Goal: Task Accomplishment & Management: Manage account settings

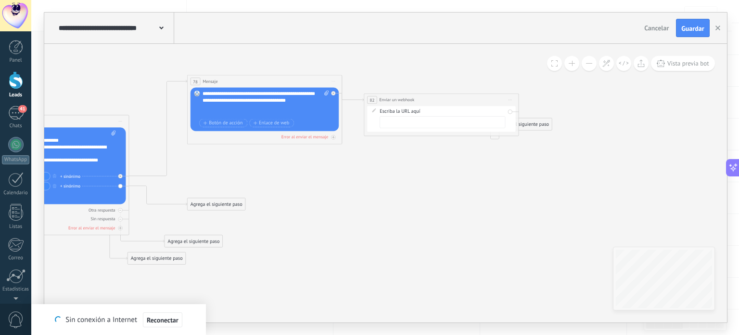
drag, startPoint x: 373, startPoint y: 100, endPoint x: 406, endPoint y: 97, distance: 33.3
click at [406, 97] on span "Enviar un webhook" at bounding box center [396, 100] width 35 height 6
click at [523, 100] on span "Iniciar vista previa aquí Cambiar nombre Duplicar [GEOGRAPHIC_DATA]" at bounding box center [520, 100] width 11 height 10
click at [526, 146] on div "Borrar" at bounding box center [549, 142] width 65 height 11
drag, startPoint x: 378, startPoint y: 102, endPoint x: 417, endPoint y: 108, distance: 39.5
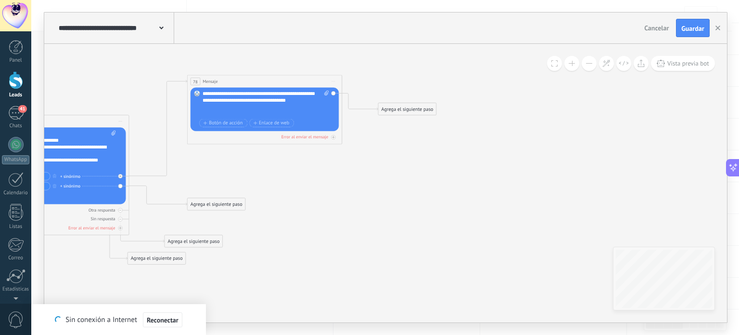
click at [417, 108] on div "Agrega el siguiente paso" at bounding box center [407, 108] width 58 height 11
click at [160, 317] on span "Reconectar" at bounding box center [163, 319] width 32 height 7
click at [391, 105] on div "Agrega el siguiente paso" at bounding box center [408, 108] width 58 height 11
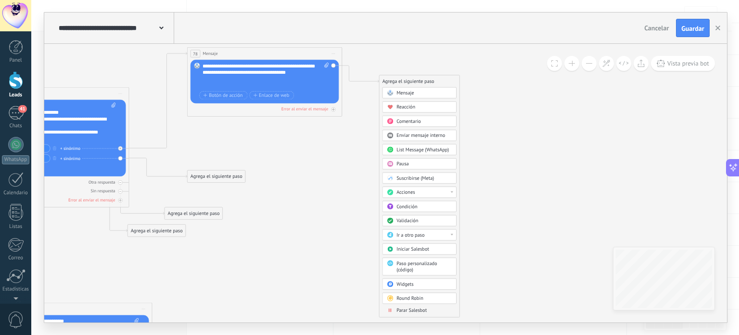
click at [430, 190] on div "Acciones" at bounding box center [424, 192] width 55 height 7
click at [417, 225] on div "Generar formulario" at bounding box center [420, 228] width 74 height 11
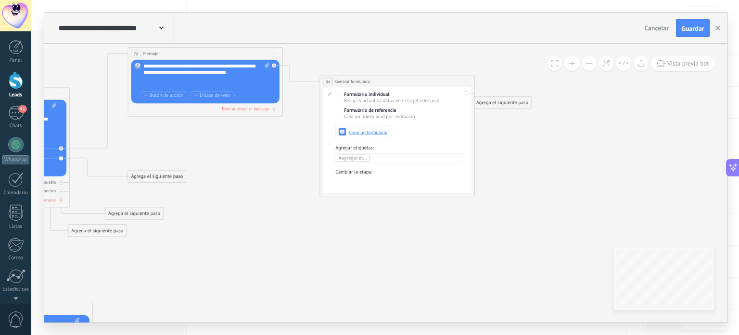
click at [326, 92] on span at bounding box center [329, 92] width 11 height 5
click at [330, 94] on icon at bounding box center [330, 94] width 4 height 4
click at [353, 133] on span "Crear un formulario" at bounding box center [368, 132] width 39 height 5
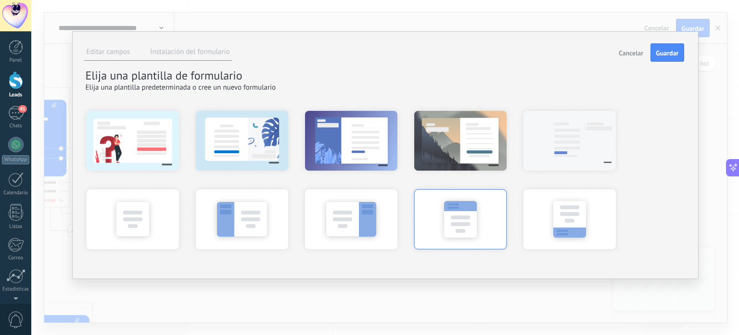
click at [437, 218] on div at bounding box center [461, 218] width 106 height 72
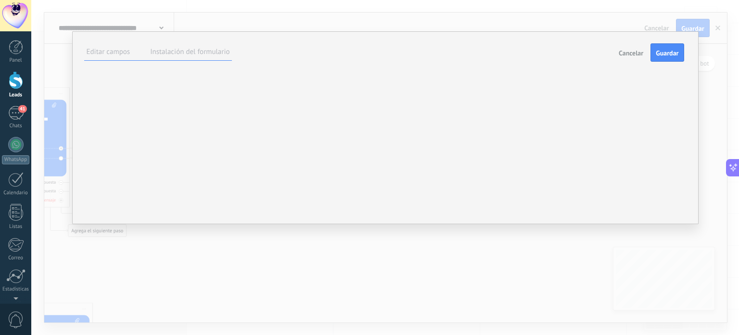
scroll to position [55, 0]
click at [0, 0] on div "Nombre del lead Presupuesto Nota Número de seguimiento Dirección entrega Método…" at bounding box center [0, 0] width 0 height 0
click at [0, 0] on span "Dirección entrega" at bounding box center [0, 0] width 0 height 0
type textarea "*******"
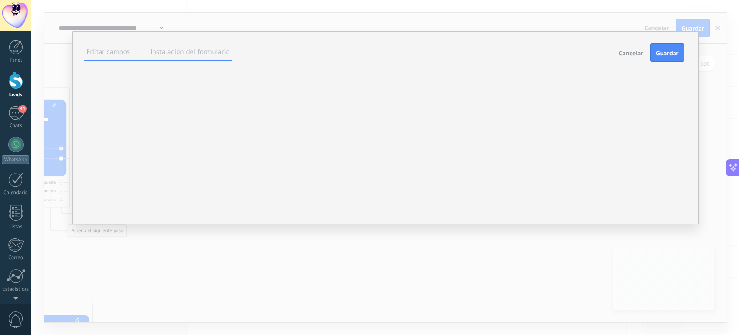
click at [0, 0] on div "**********" at bounding box center [0, 0] width 0 height 0
drag, startPoint x: 325, startPoint y: 215, endPoint x: 331, endPoint y: 172, distance: 43.7
click at [0, 0] on span at bounding box center [0, 0] width 0 height 0
drag, startPoint x: 362, startPoint y: 124, endPoint x: 272, endPoint y: 129, distance: 90.1
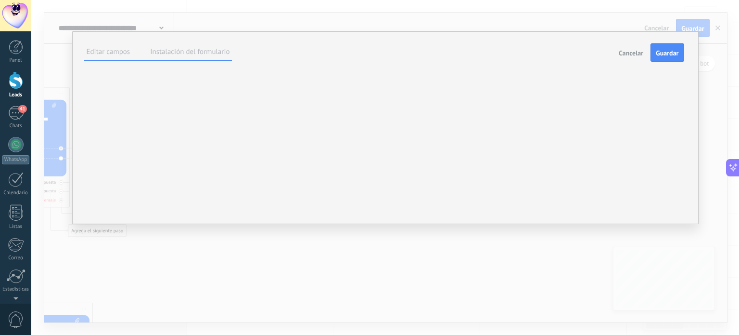
click at [0, 0] on div "**********" at bounding box center [0, 0] width 0 height 0
type input "**********"
click at [0, 0] on label at bounding box center [0, 0] width 0 height 0
click at [0, 0] on span "Hecho" at bounding box center [0, 0] width 0 height 0
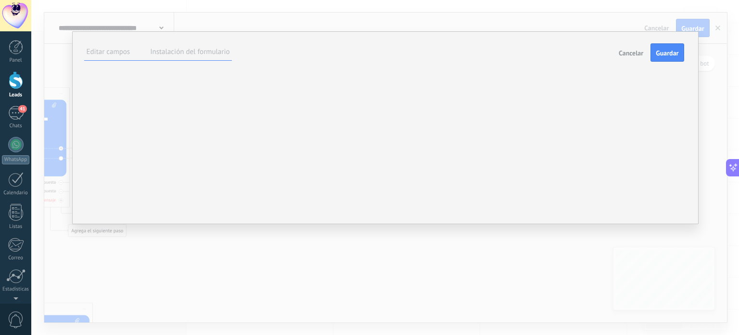
click at [0, 0] on div at bounding box center [0, 0] width 0 height 0
click at [0, 0] on label at bounding box center [0, 0] width 0 height 0
click at [0, 0] on span "Hecho" at bounding box center [0, 0] width 0 height 0
click at [0, 0] on span at bounding box center [0, 0] width 0 height 0
click at [0, 0] on label at bounding box center [0, 0] width 0 height 0
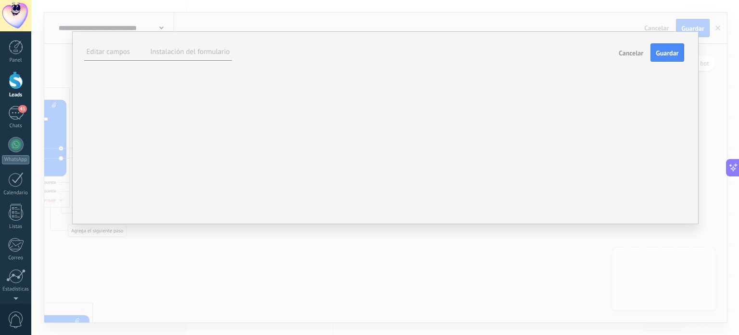
click at [0, 0] on span "Hecho" at bounding box center [0, 0] width 0 height 0
type textarea "*******"
click at [163, 47] on label "Instalación del formulario" at bounding box center [189, 51] width 79 height 9
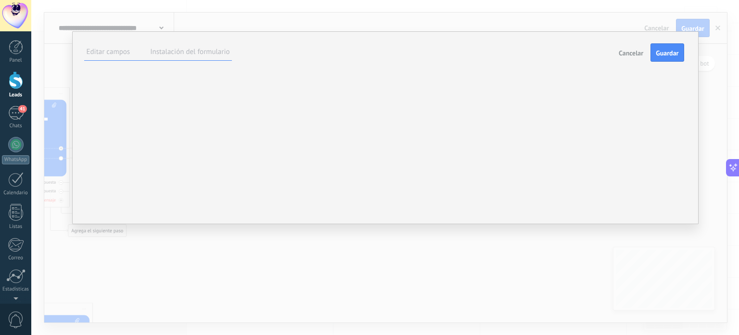
click at [630, 55] on span "Cancelar" at bounding box center [631, 53] width 25 height 7
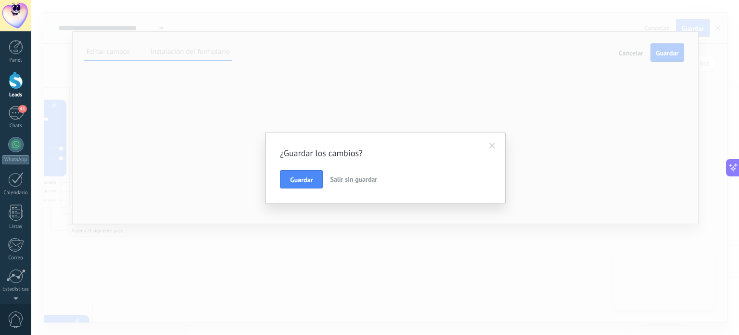
click at [347, 180] on span "Salir sin guardar" at bounding box center [353, 179] width 47 height 9
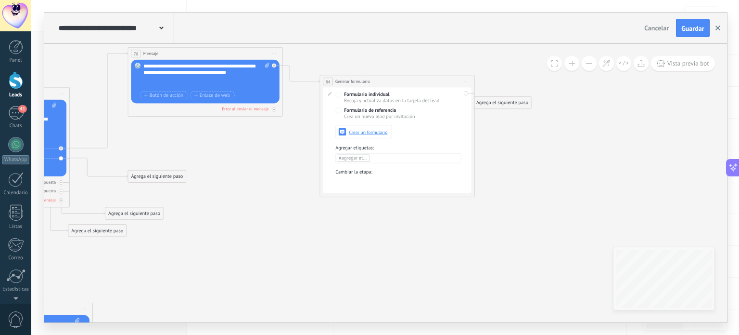
click at [718, 30] on icon "button" at bounding box center [718, 28] width 5 height 5
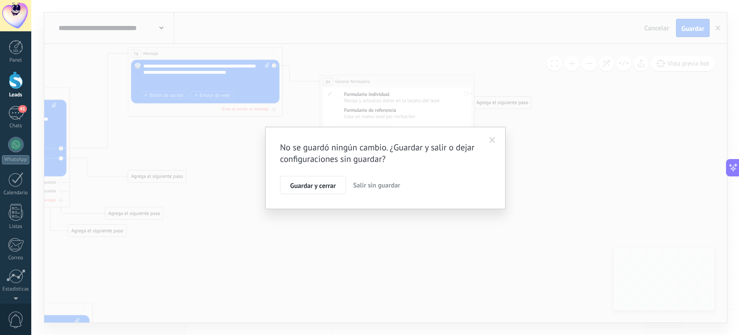
click at [360, 188] on span "Salir sin guardar" at bounding box center [376, 185] width 47 height 9
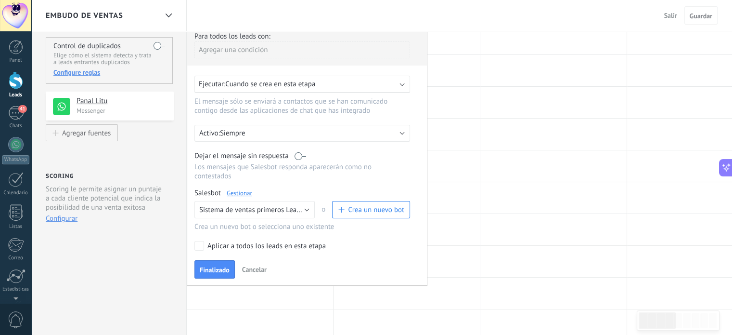
click at [17, 84] on div at bounding box center [16, 80] width 14 height 18
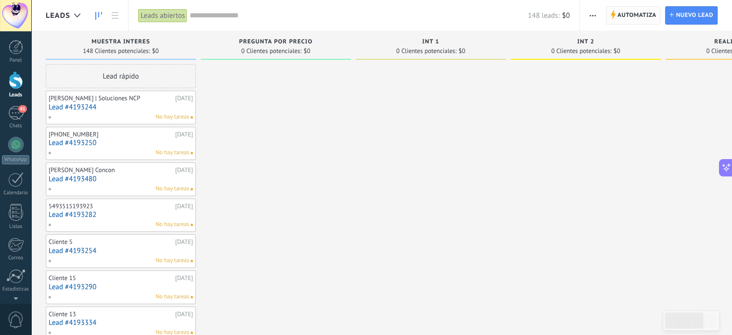
click at [645, 22] on span "Automatiza" at bounding box center [637, 15] width 39 height 17
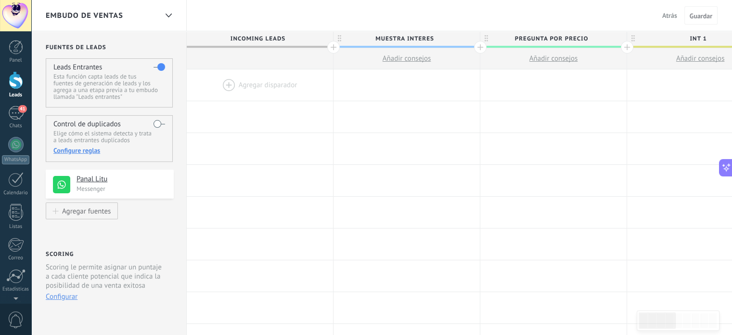
click at [14, 80] on div at bounding box center [16, 80] width 14 height 18
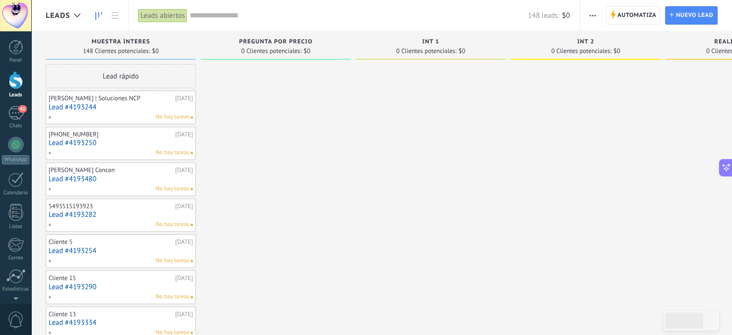
click at [598, 15] on button "button" at bounding box center [593, 15] width 14 height 18
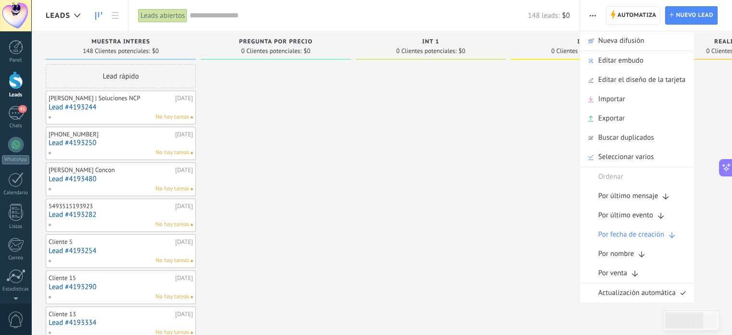
click at [268, 24] on div "148 leads: $0" at bounding box center [380, 15] width 380 height 31
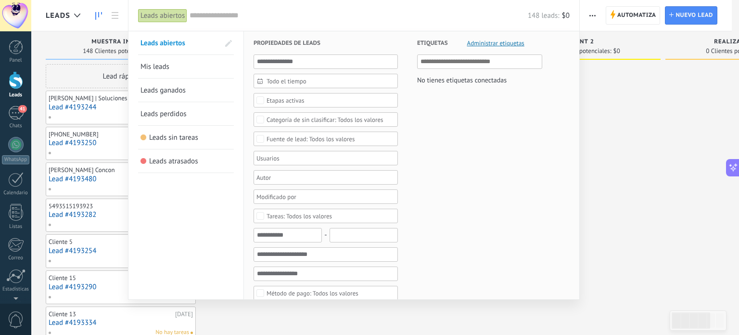
click at [649, 154] on div at bounding box center [369, 167] width 739 height 335
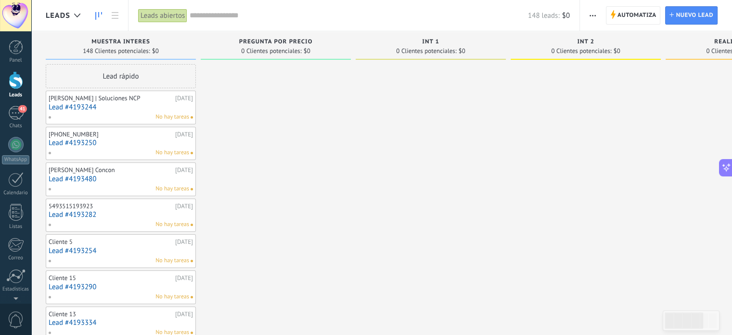
click at [279, 20] on input "text" at bounding box center [359, 16] width 338 height 10
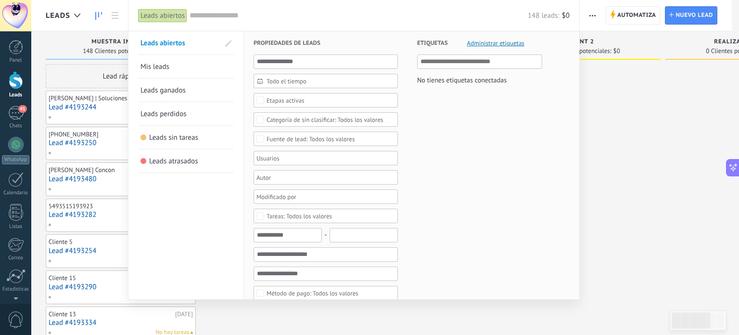
click at [115, 17] on div at bounding box center [369, 167] width 739 height 335
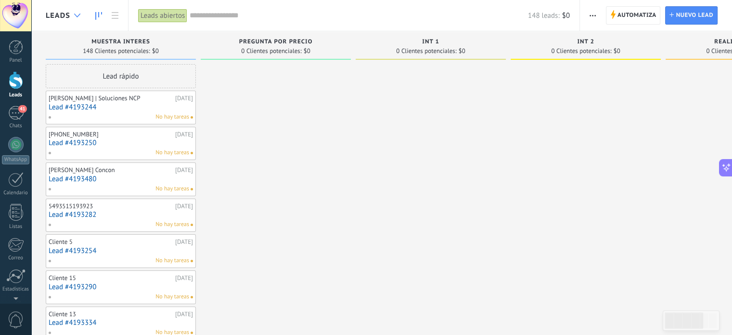
click at [79, 18] on div at bounding box center [77, 15] width 16 height 19
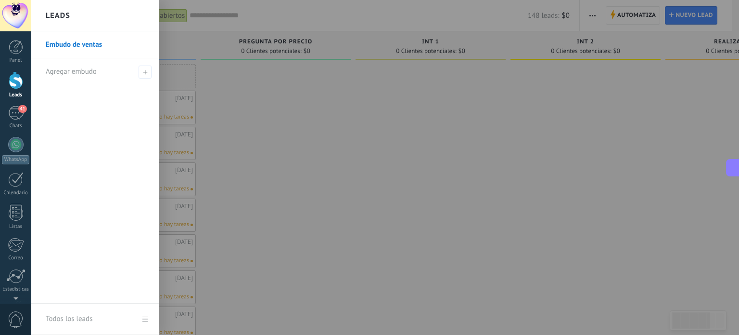
click at [284, 13] on div at bounding box center [400, 167] width 739 height 335
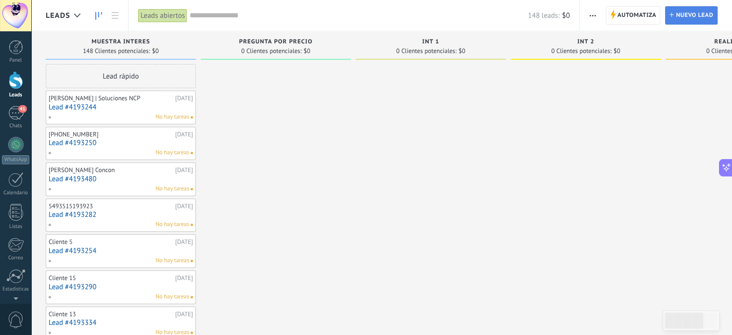
click at [691, 15] on span "Nuevo lead" at bounding box center [695, 15] width 38 height 17
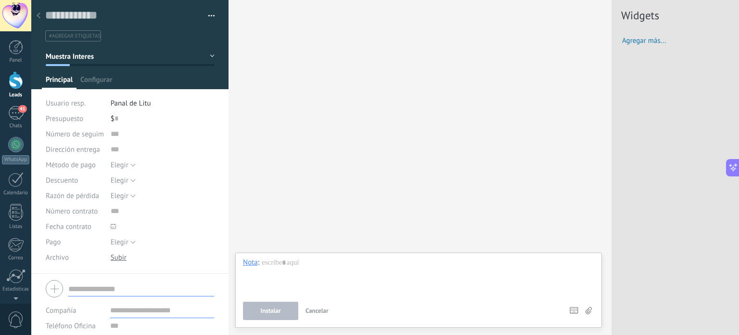
click at [36, 13] on div at bounding box center [38, 16] width 13 height 19
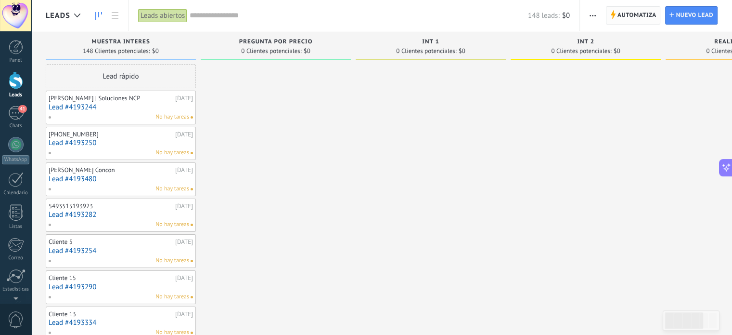
click at [633, 15] on span "Automatiza" at bounding box center [637, 15] width 39 height 17
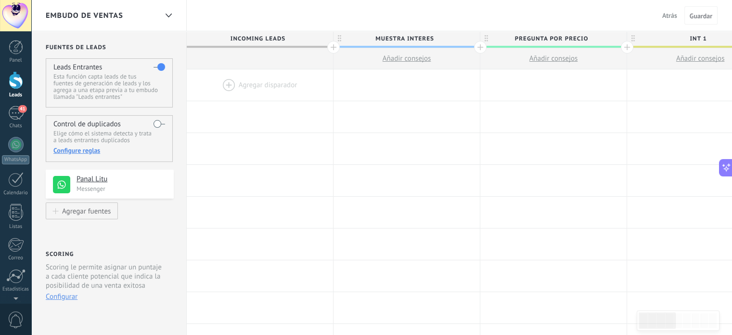
click at [272, 85] on div at bounding box center [260, 84] width 146 height 31
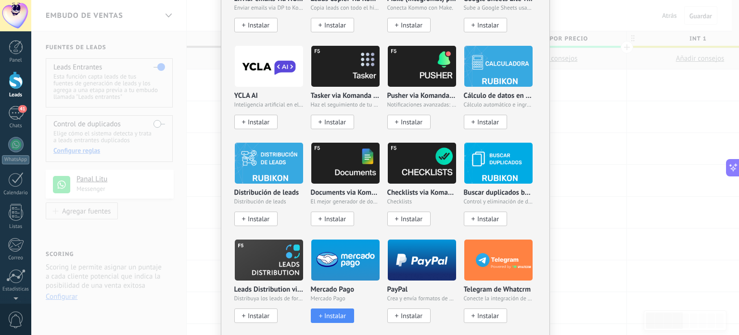
scroll to position [1495, 0]
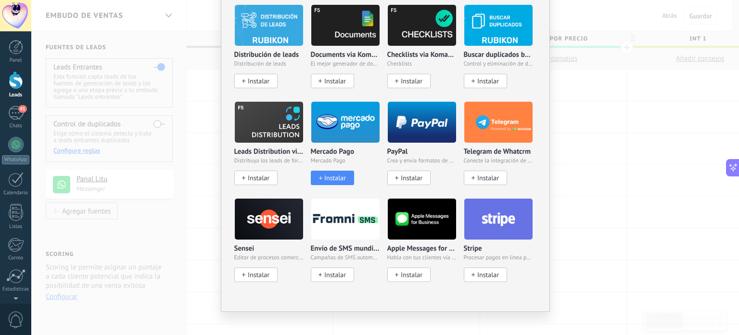
click at [609, 227] on div "No hay resultados Salesbot Agente de IA Agregar tarea Enviar un webhook Cambiar…" at bounding box center [385, 167] width 708 height 335
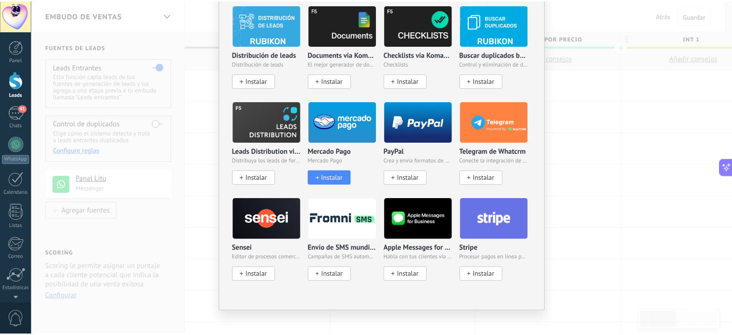
scroll to position [0, 0]
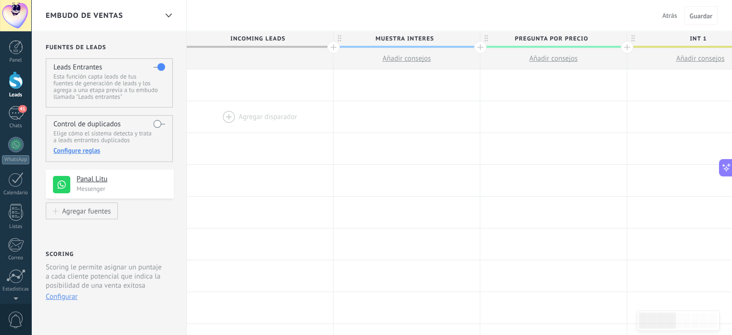
click at [291, 121] on div at bounding box center [260, 116] width 146 height 31
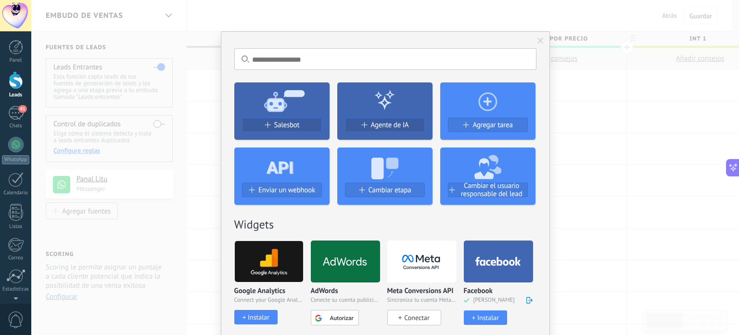
click at [538, 39] on span at bounding box center [541, 41] width 6 height 7
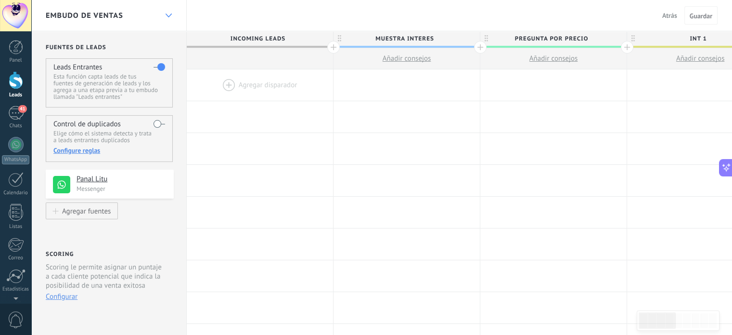
click at [171, 17] on icon at bounding box center [169, 15] width 6 height 4
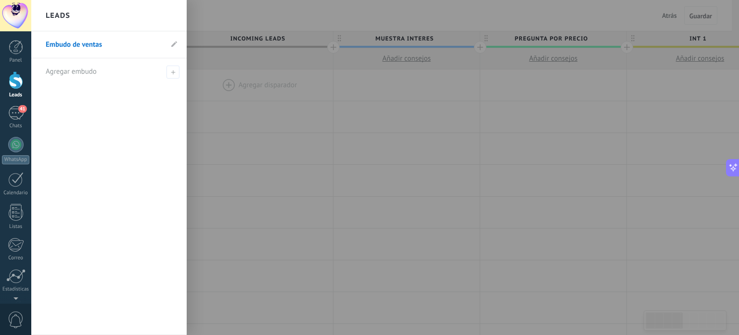
click at [222, 20] on div at bounding box center [400, 167] width 739 height 335
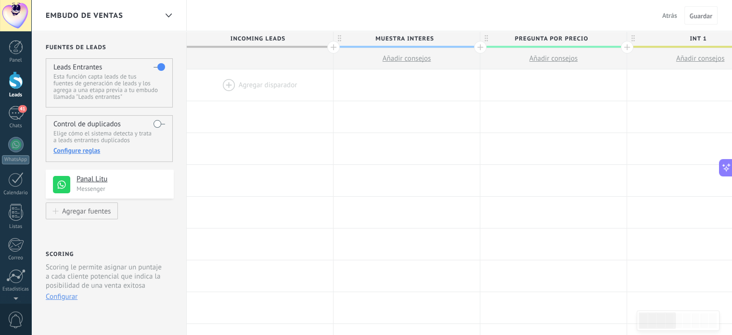
click at [18, 89] on div at bounding box center [16, 80] width 14 height 18
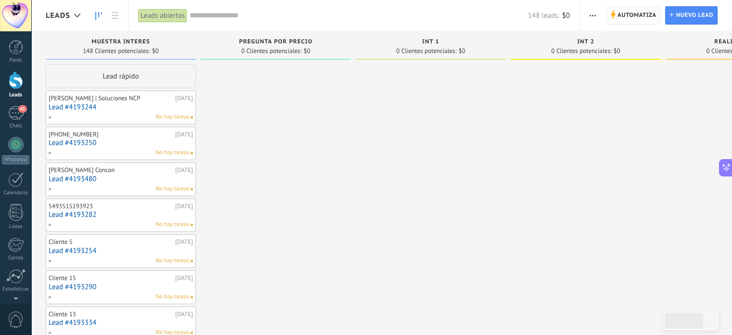
click at [621, 12] on span "Automatiza" at bounding box center [637, 15] width 39 height 17
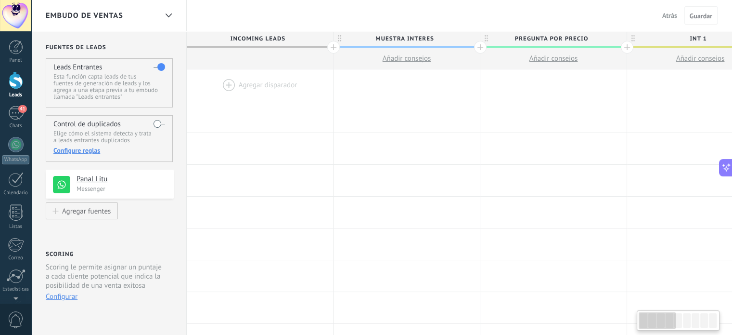
click at [667, 19] on span "Atrás" at bounding box center [669, 15] width 15 height 9
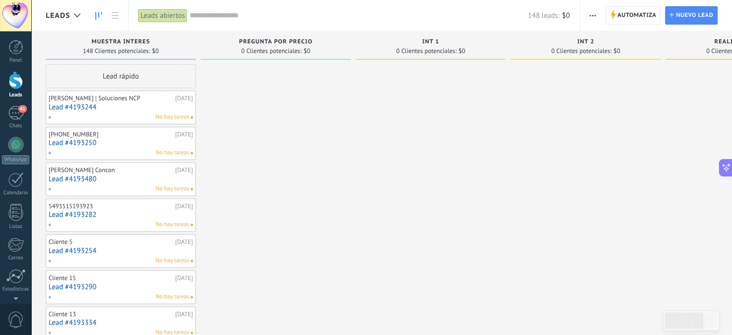
click at [589, 16] on button "button" at bounding box center [593, 15] width 14 height 18
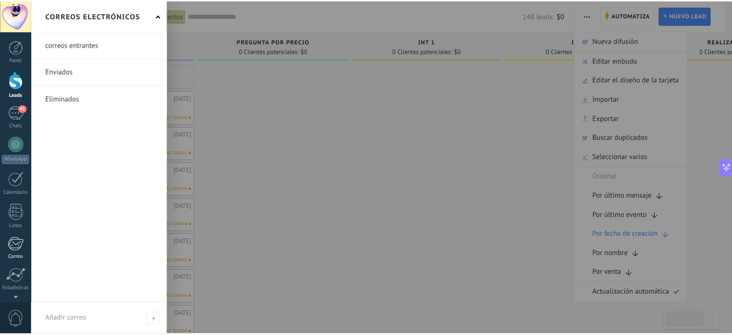
scroll to position [65, 0]
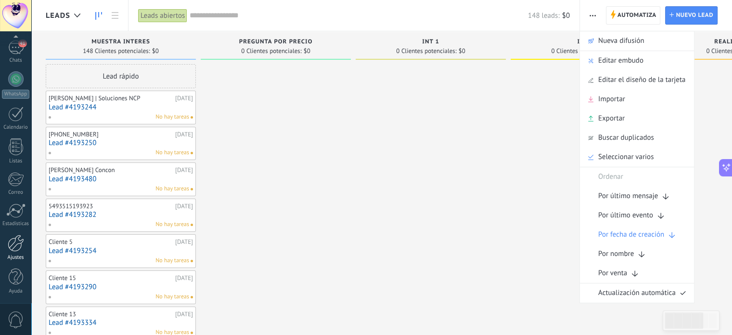
click at [17, 241] on div at bounding box center [16, 242] width 16 height 17
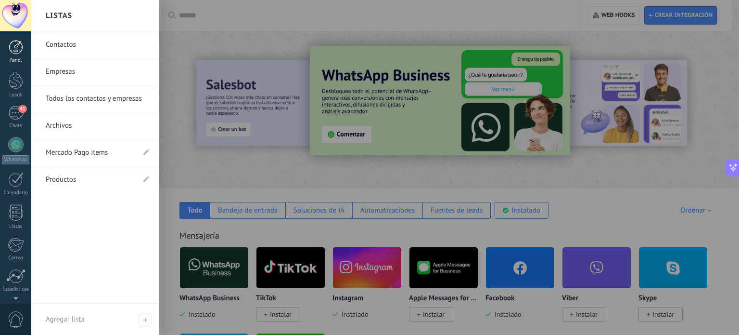
click at [15, 44] on div at bounding box center [16, 47] width 14 height 14
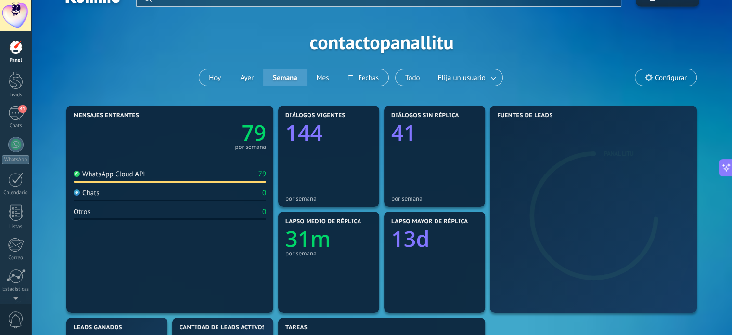
scroll to position [32, 0]
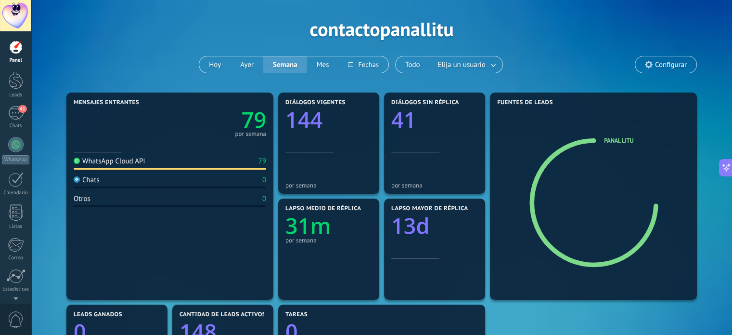
click at [671, 64] on span "Configurar" at bounding box center [671, 65] width 32 height 8
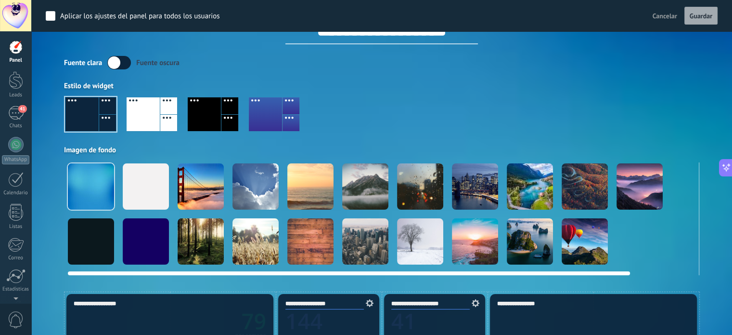
click at [402, 179] on div at bounding box center [420, 186] width 46 height 46
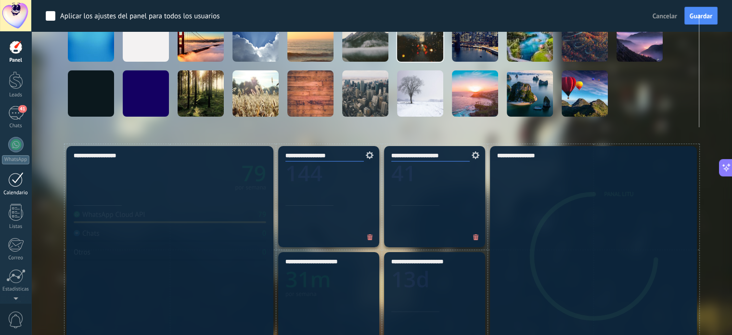
scroll to position [65, 0]
click at [15, 240] on div at bounding box center [16, 242] width 16 height 17
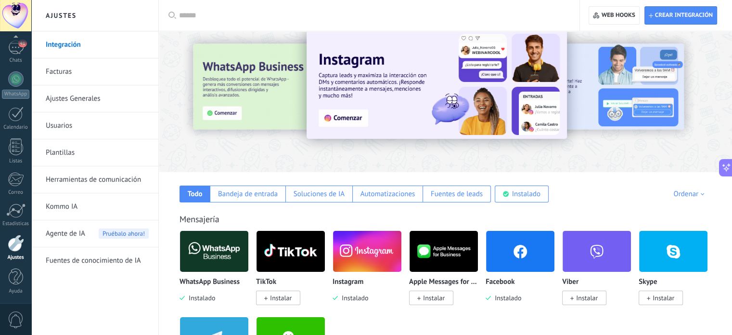
scroll to position [17, 0]
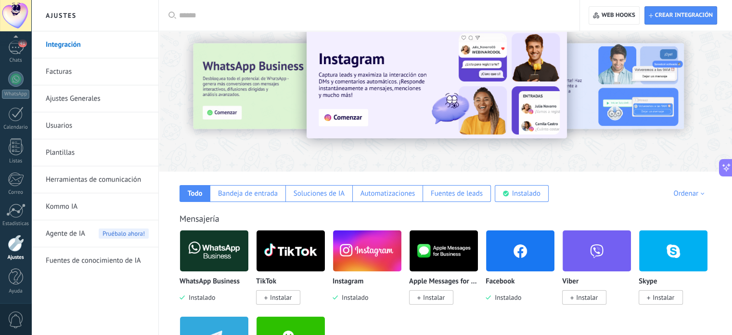
click at [70, 100] on link "Ajustes Generales" at bounding box center [97, 98] width 103 height 27
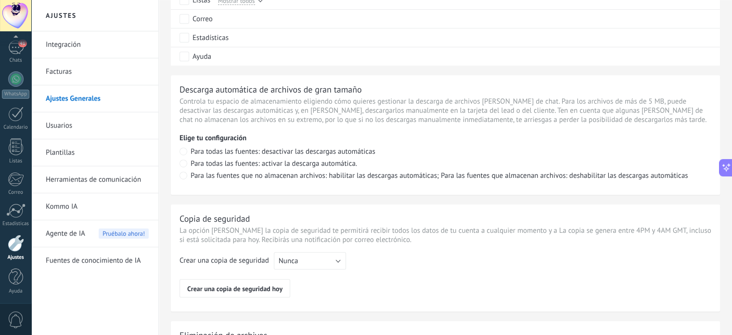
scroll to position [727, 0]
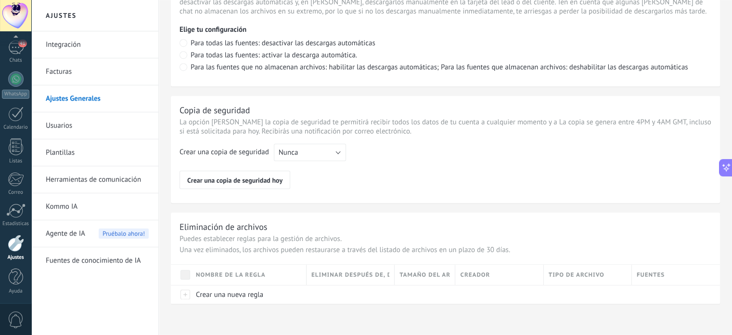
click at [87, 131] on link "Usuarios" at bounding box center [97, 125] width 103 height 27
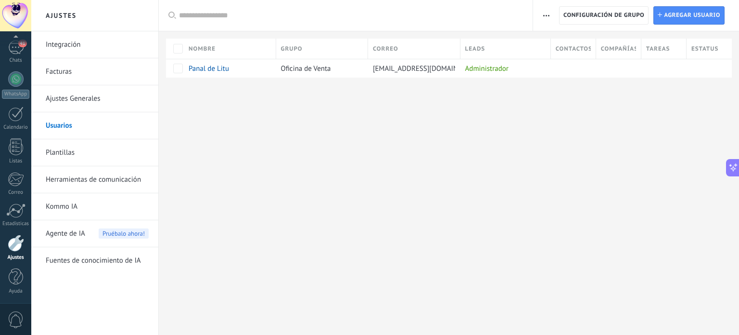
click at [95, 173] on link "Herramientas de comunicación" at bounding box center [97, 179] width 103 height 27
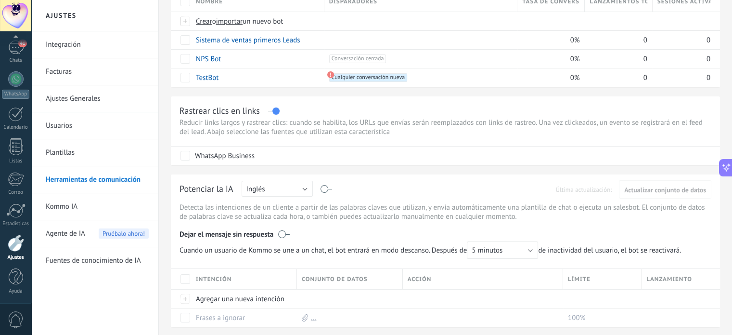
scroll to position [114, 0]
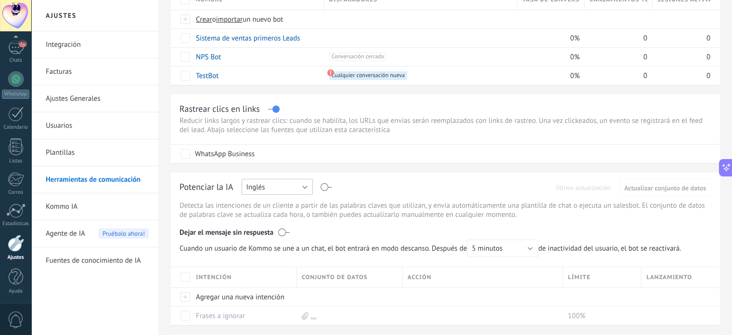
click at [302, 187] on button "Inglés" at bounding box center [277, 187] width 71 height 16
click at [298, 220] on span "Español" at bounding box center [273, 220] width 74 height 9
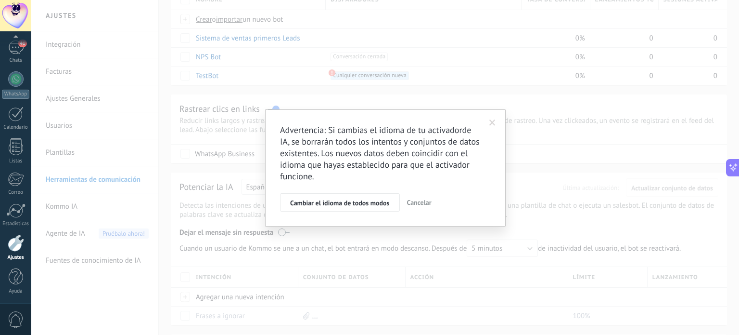
click at [426, 199] on span "Cancelar" at bounding box center [419, 202] width 25 height 9
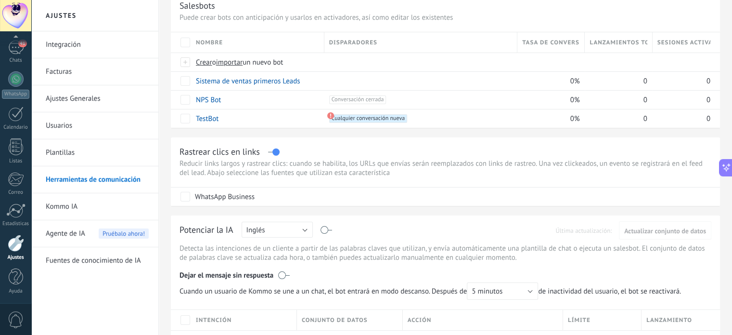
scroll to position [0, 0]
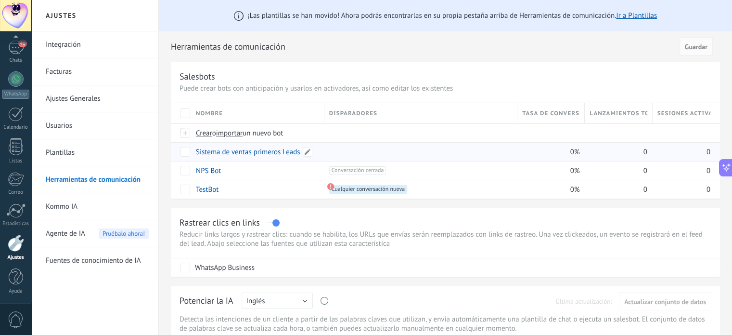
click at [285, 155] on link "Sistema de ventas primeros Leads" at bounding box center [248, 151] width 104 height 9
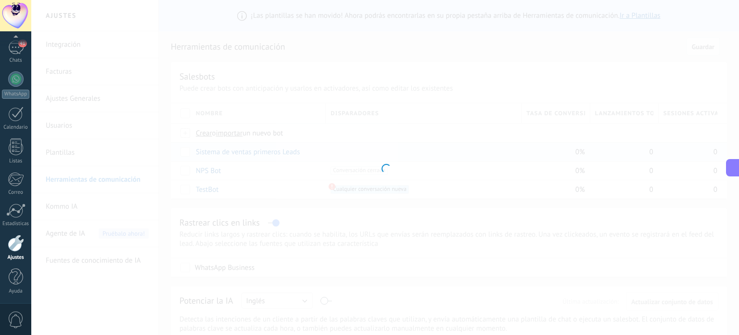
type input "**********"
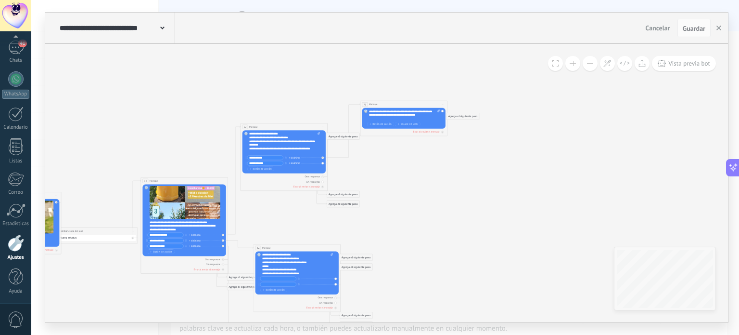
click at [454, 115] on div "Agrega el siguiente paso" at bounding box center [463, 116] width 33 height 6
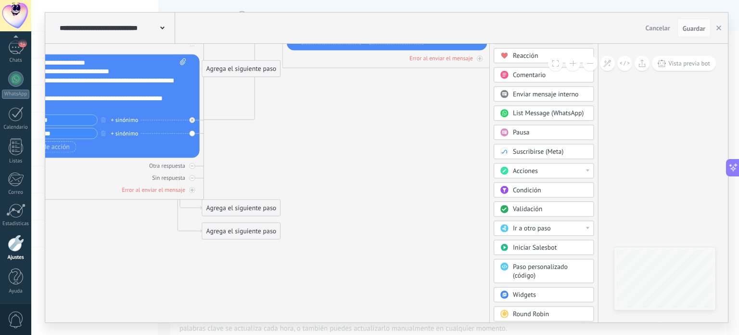
click at [532, 114] on span "List Message (WhatsApp)" at bounding box center [548, 113] width 71 height 9
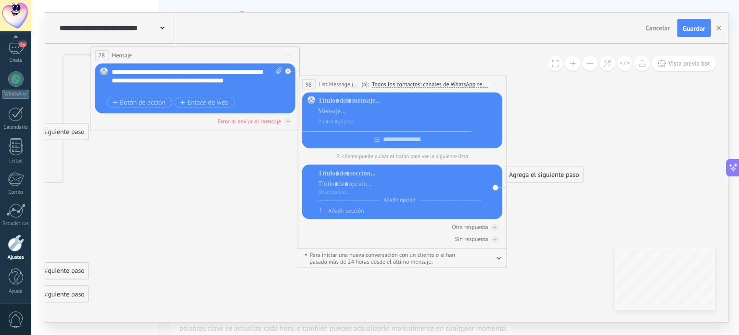
click at [494, 84] on span "Iniciar vista previa aquí Cambiar nombre Duplicar [GEOGRAPHIC_DATA]" at bounding box center [495, 83] width 14 height 13
click at [506, 144] on div "Borrar" at bounding box center [536, 142] width 88 height 15
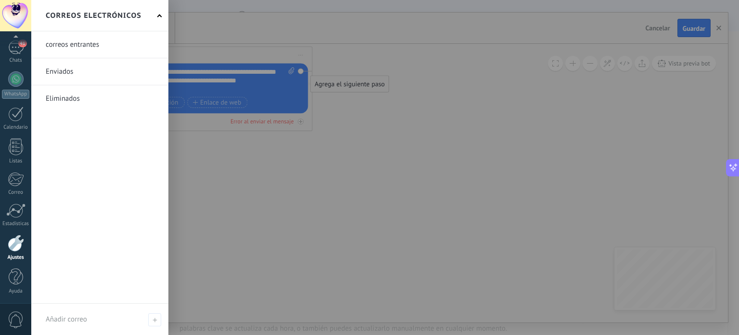
click at [14, 244] on div at bounding box center [16, 242] width 16 height 17
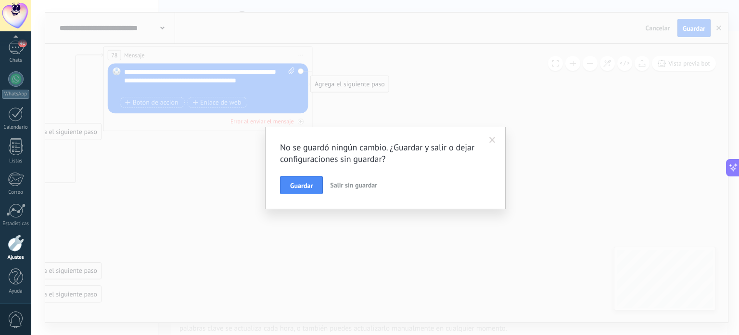
click at [335, 182] on span "Salir sin guardar" at bounding box center [353, 185] width 47 height 9
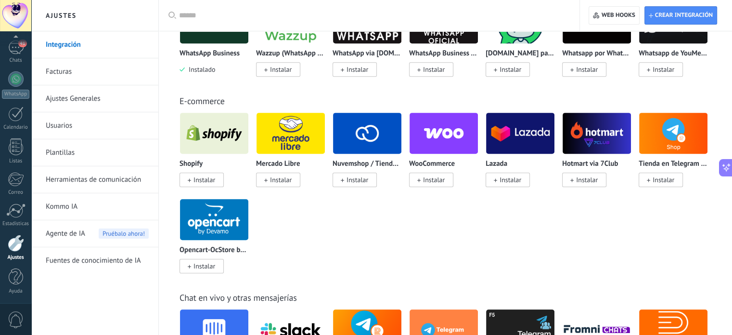
scroll to position [442, 0]
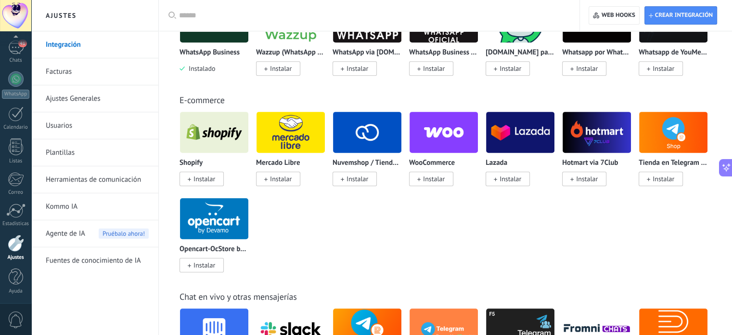
click at [226, 11] on input "text" at bounding box center [372, 16] width 387 height 10
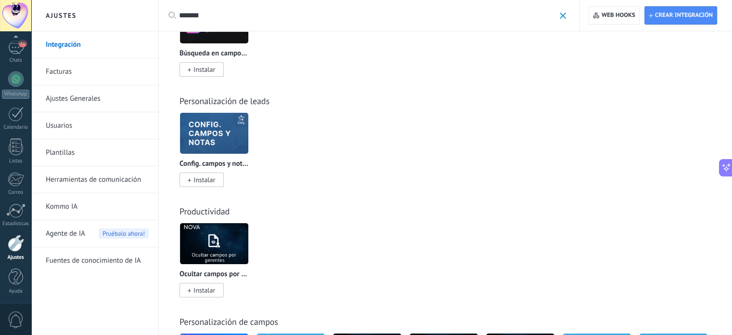
scroll to position [163, 0]
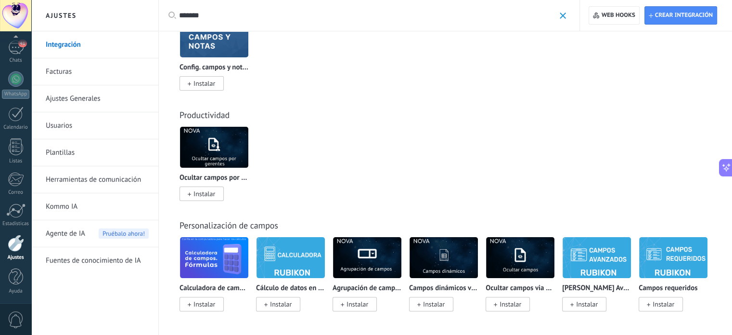
type input "******"
click at [131, 271] on link "Fuentes de conocimiento de IA" at bounding box center [97, 260] width 103 height 27
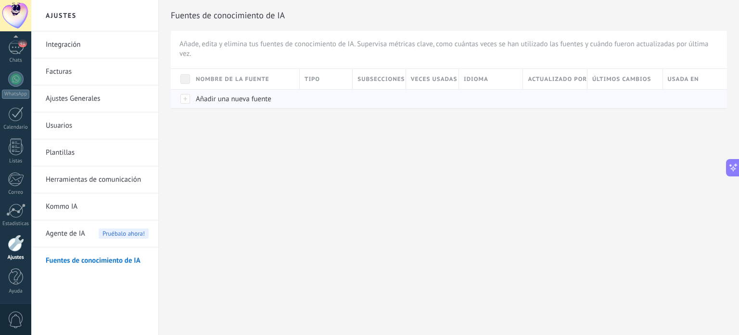
click at [198, 98] on span "Añadir una nueva fuente" at bounding box center [234, 98] width 76 height 9
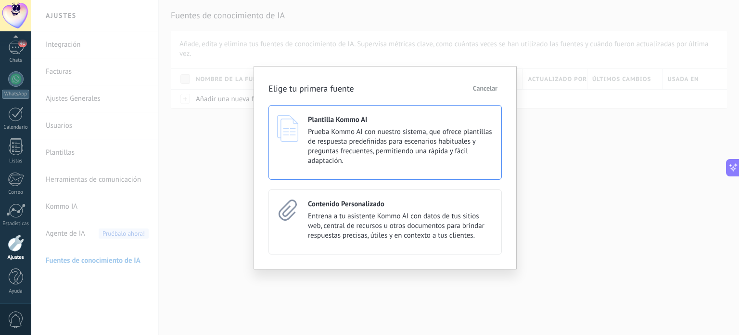
click at [356, 137] on span "Prueba Kommo AI con nuestro sistema, que ofrece plantillas de respuesta predefi…" at bounding box center [400, 146] width 185 height 39
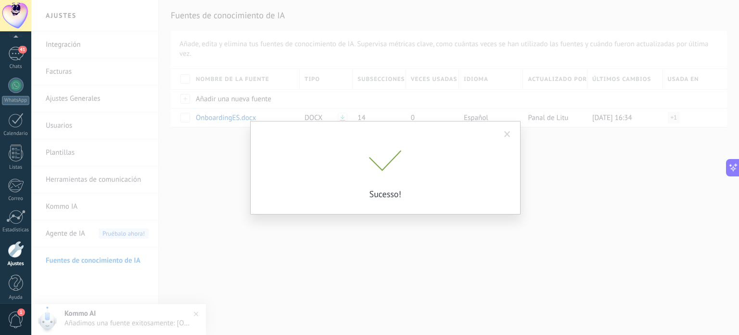
scroll to position [65, 0]
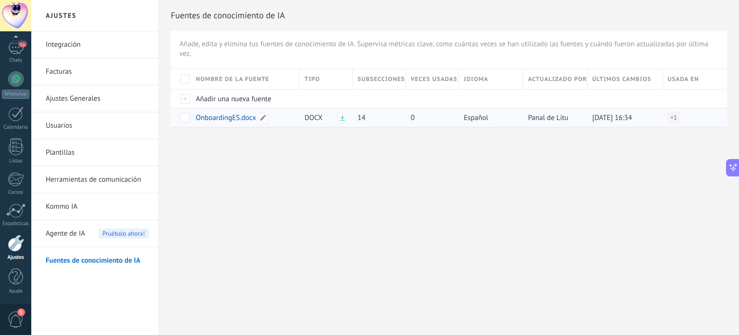
click at [213, 117] on span "OnboardingES.docx" at bounding box center [226, 117] width 60 height 9
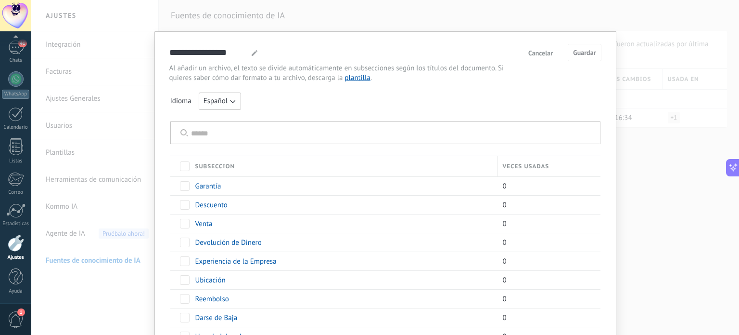
click at [548, 46] on button "Cancelar" at bounding box center [540, 53] width 33 height 14
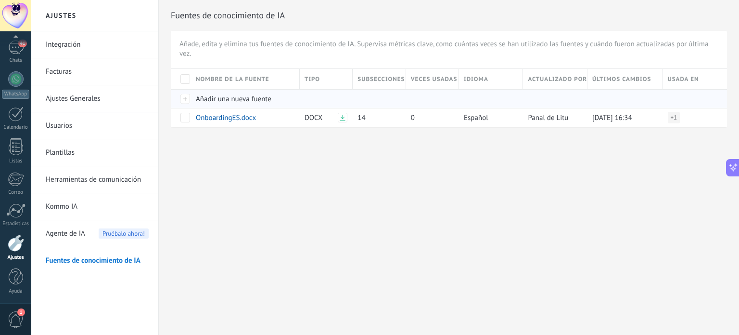
click at [262, 96] on span "Añadir una nueva fuente" at bounding box center [234, 98] width 76 height 9
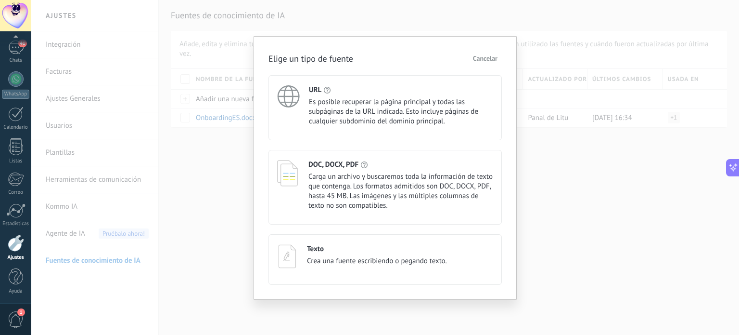
click at [394, 258] on span "Crea una fuente escribiendo o pegando texto." at bounding box center [377, 261] width 140 height 10
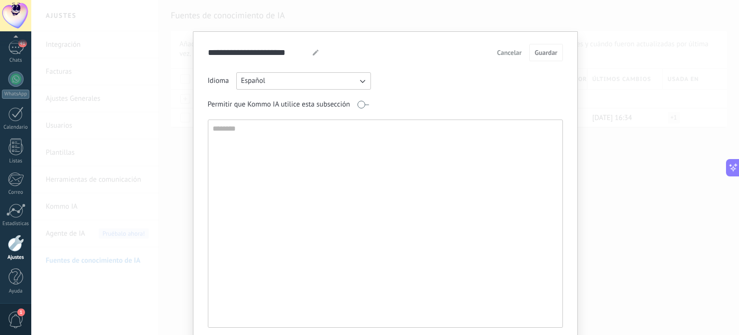
scroll to position [39, 0]
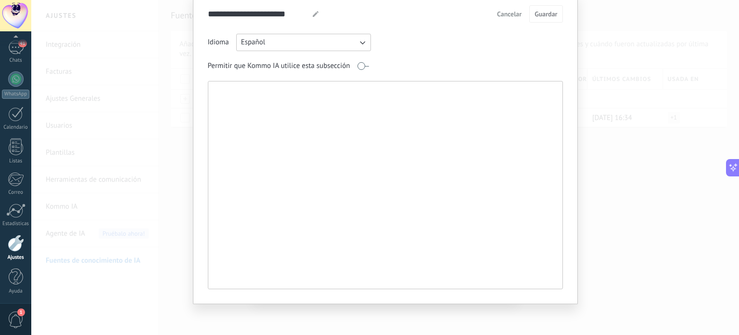
click at [251, 200] on textarea at bounding box center [384, 184] width 352 height 207
paste textarea "**********"
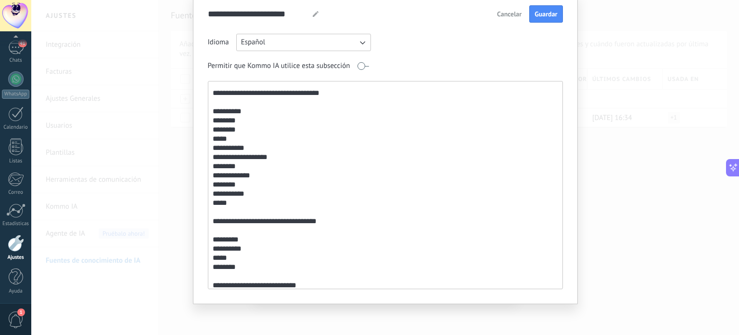
scroll to position [89, 0]
drag, startPoint x: 330, startPoint y: 219, endPoint x: 264, endPoint y: 223, distance: 66.5
click at [264, 223] on textarea "**********" at bounding box center [384, 184] width 353 height 207
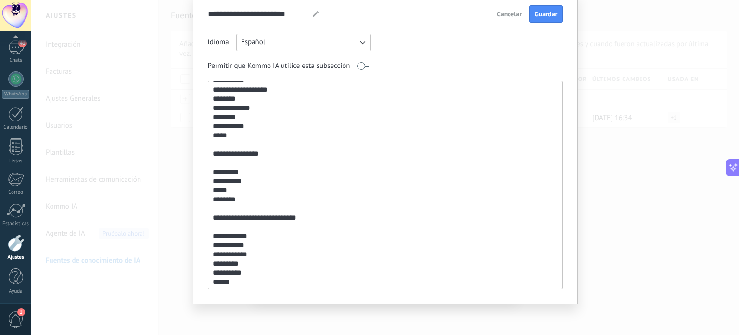
scroll to position [158, 0]
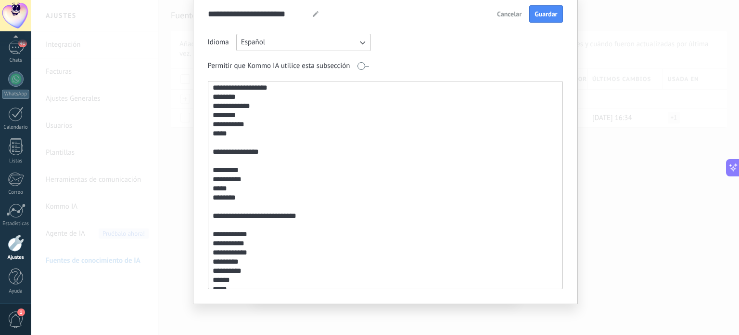
drag, startPoint x: 261, startPoint y: 220, endPoint x: 347, endPoint y: 209, distance: 85.9
click at [347, 209] on textarea "**********" at bounding box center [384, 184] width 353 height 207
click at [306, 211] on textarea "**********" at bounding box center [384, 184] width 353 height 207
drag, startPoint x: 306, startPoint y: 211, endPoint x: 264, endPoint y: 218, distance: 42.8
click at [264, 218] on textarea "**********" at bounding box center [384, 184] width 353 height 207
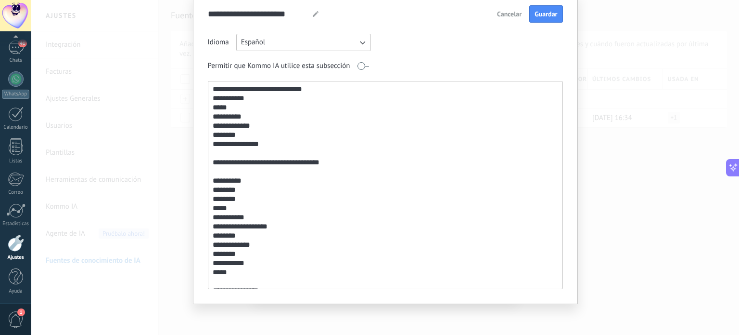
scroll to position [0, 0]
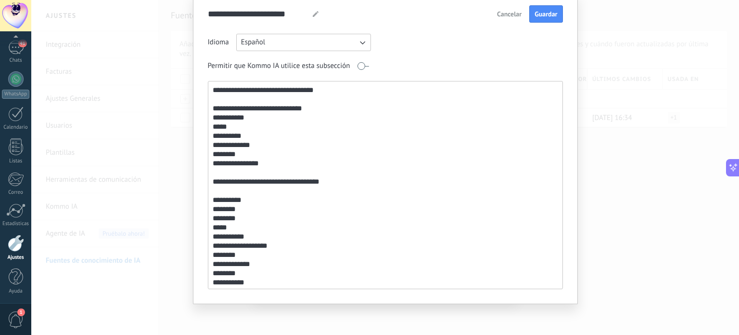
drag, startPoint x: 338, startPoint y: 182, endPoint x: 261, endPoint y: 183, distance: 77.0
click at [261, 183] on textarea "**********" at bounding box center [384, 184] width 353 height 207
drag, startPoint x: 324, startPoint y: 109, endPoint x: 271, endPoint y: 107, distance: 52.5
click at [271, 107] on textarea "**********" at bounding box center [384, 184] width 353 height 207
drag, startPoint x: 341, startPoint y: 84, endPoint x: 258, endPoint y: 90, distance: 83.4
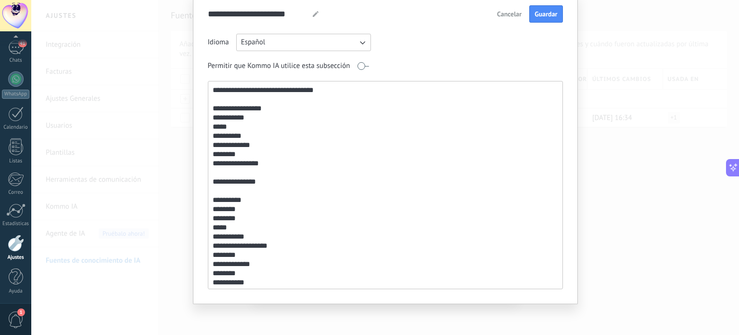
click at [258, 90] on textarea "**********" at bounding box center [384, 184] width 353 height 207
click at [261, 105] on textarea "**********" at bounding box center [384, 184] width 353 height 207
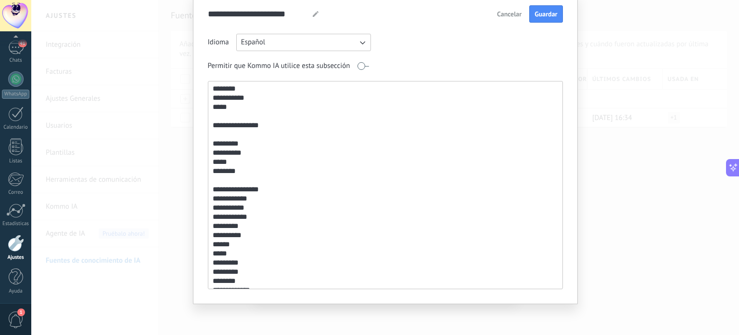
scroll to position [230, 0]
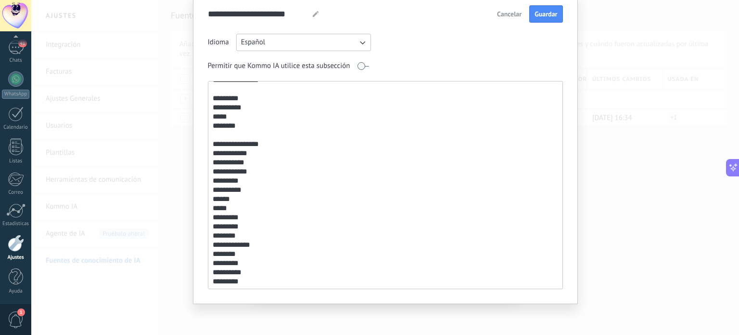
type textarea "**********"
click at [550, 3] on div "**********" at bounding box center [385, 148] width 385 height 311
click at [547, 9] on button "Guardar" at bounding box center [545, 13] width 33 height 17
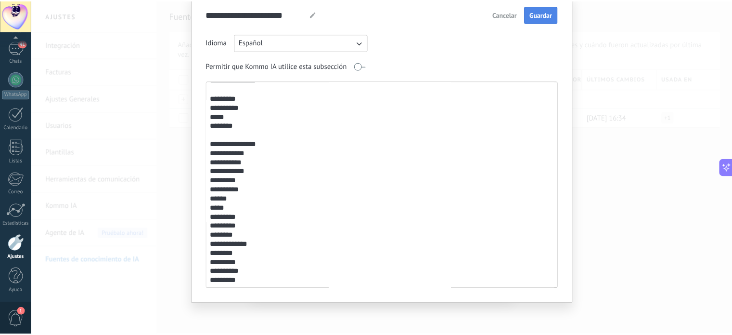
scroll to position [0, 0]
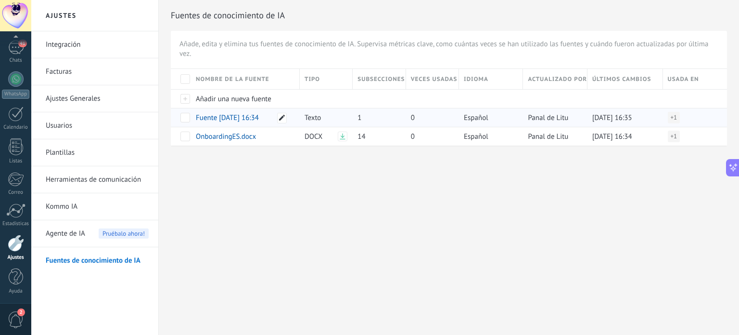
click at [283, 117] on icon at bounding box center [282, 118] width 6 height 6
drag, startPoint x: 283, startPoint y: 117, endPoint x: 216, endPoint y: 107, distance: 67.2
click at [216, 108] on div "**********" at bounding box center [244, 128] width 109 height 41
type input "*"
type input "**********"
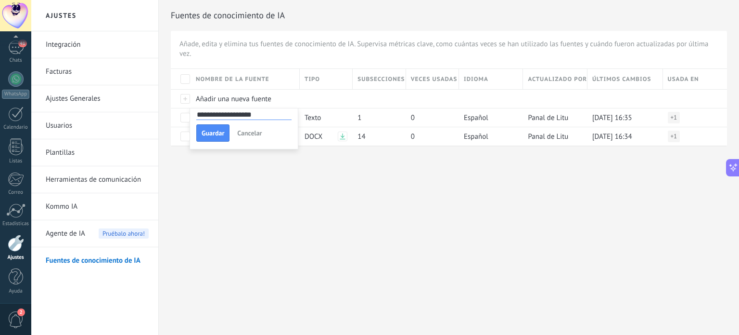
click at [316, 223] on div "**********" at bounding box center [385, 167] width 708 height 335
click at [281, 120] on div at bounding box center [282, 118] width 10 height 11
drag, startPoint x: 278, startPoint y: 115, endPoint x: 185, endPoint y: 113, distance: 93.4
click at [185, 113] on div "**********" at bounding box center [449, 107] width 556 height 77
click at [278, 121] on div at bounding box center [282, 118] width 10 height 11
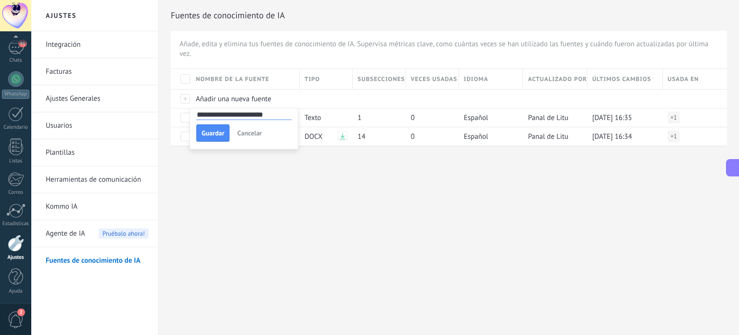
click at [278, 116] on input "**********" at bounding box center [243, 114] width 95 height 9
type input "*"
type input "**********"
click at [211, 136] on span "Guardar" at bounding box center [213, 132] width 23 height 7
click at [350, 138] on div "DOCX" at bounding box center [326, 136] width 53 height 19
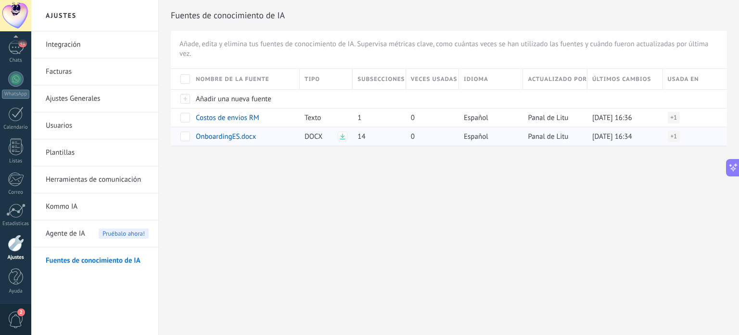
click at [345, 138] on use at bounding box center [342, 136] width 5 height 6
click at [219, 104] on div "Añadir una nueva fuente" at bounding box center [243, 99] width 104 height 18
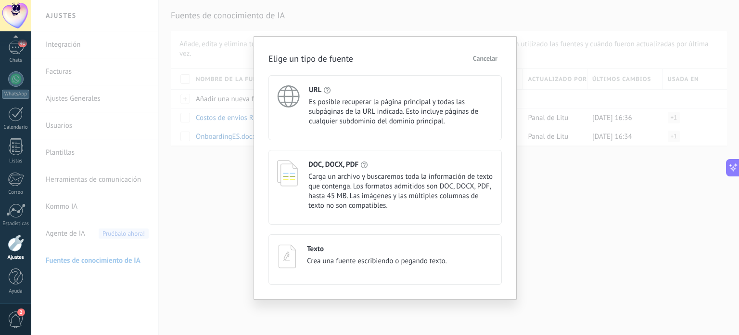
click at [477, 57] on span "Cancelar" at bounding box center [485, 58] width 25 height 7
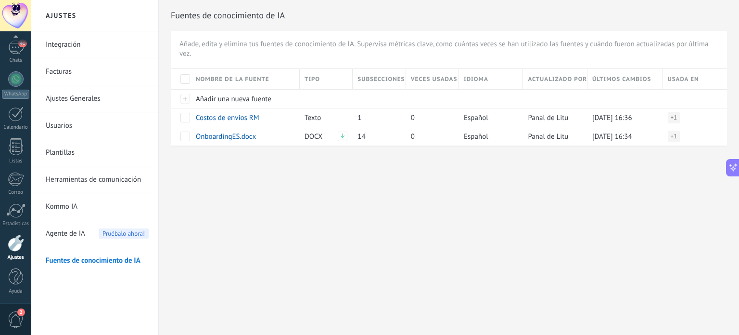
click at [216, 188] on div "Ajustes Integración Facturas Ajustes Generales Usuarios Plantillas Herramientas…" at bounding box center [385, 167] width 708 height 335
click at [77, 105] on link "Ajustes Generales" at bounding box center [97, 98] width 103 height 27
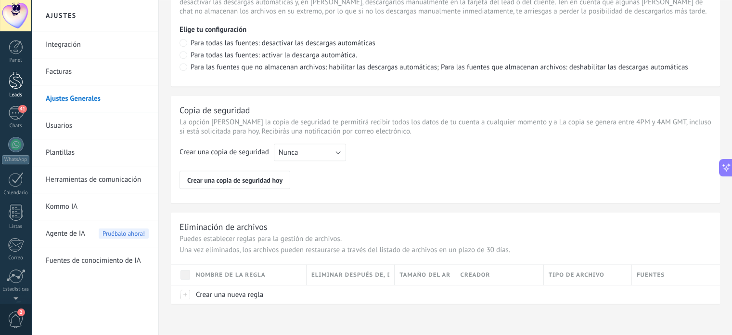
click at [15, 84] on div at bounding box center [16, 80] width 14 height 18
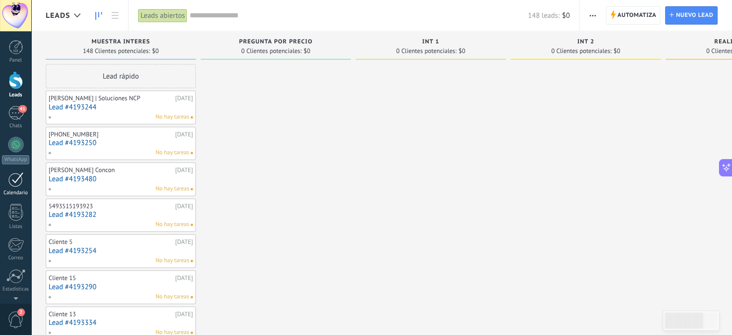
scroll to position [65, 0]
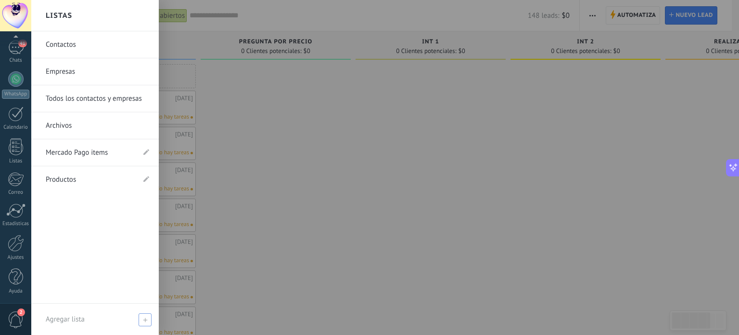
click at [146, 317] on span at bounding box center [145, 319] width 13 height 13
type input "*"
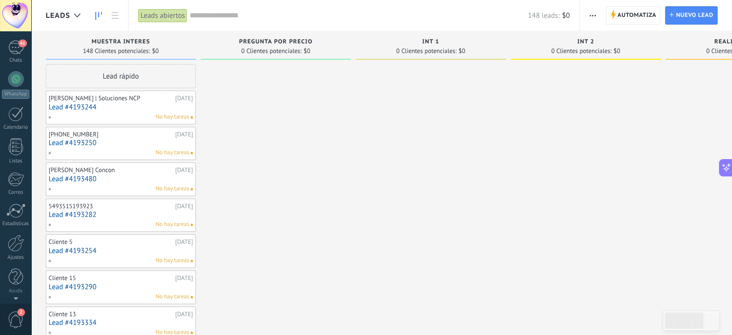
scroll to position [0, 0]
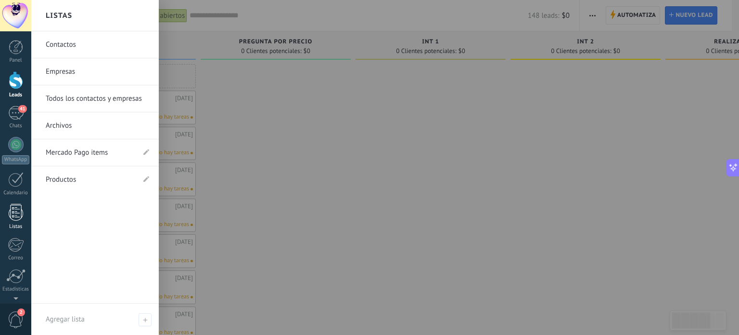
click at [6, 220] on link "Listas" at bounding box center [15, 217] width 31 height 26
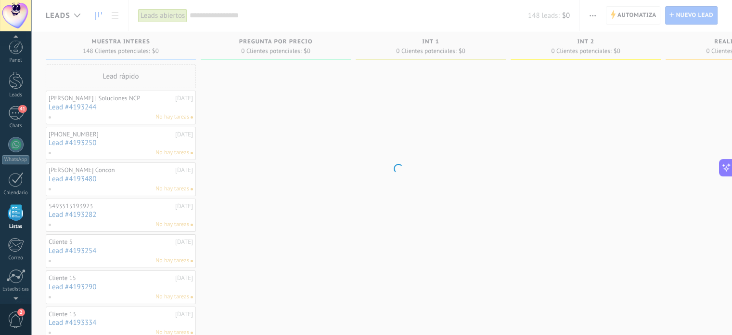
scroll to position [59, 0]
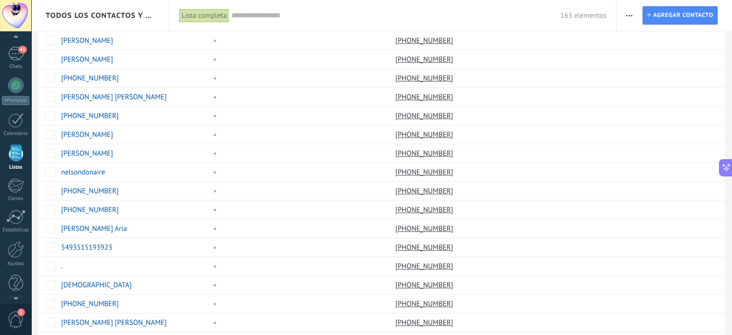
scroll to position [367, 0]
click at [627, 13] on span "button" at bounding box center [629, 15] width 6 height 18
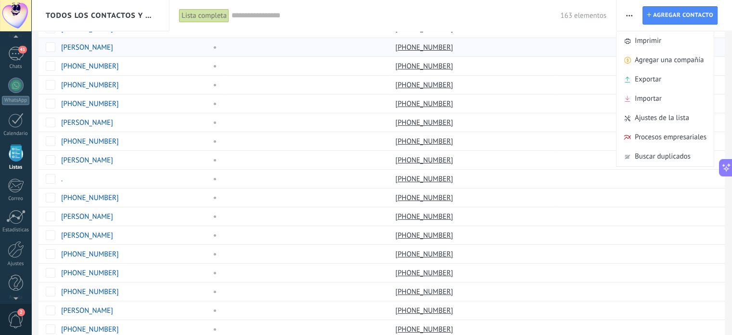
scroll to position [38, 0]
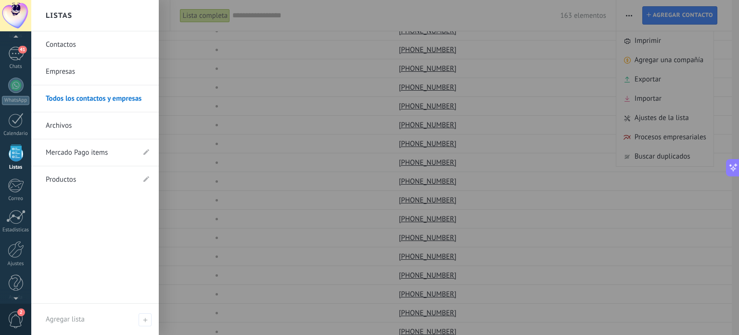
click at [58, 176] on link "Productos" at bounding box center [90, 179] width 89 height 27
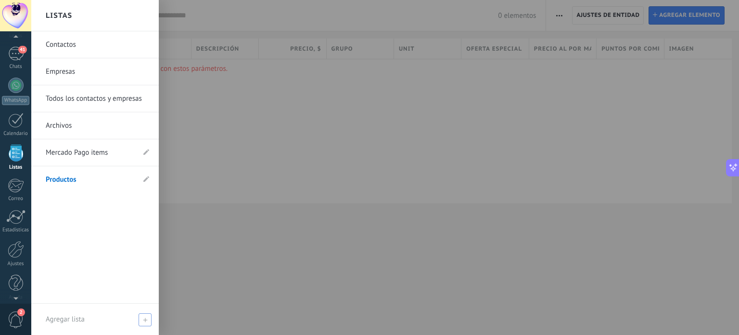
click at [145, 318] on use at bounding box center [145, 319] width 4 height 4
type input "**********"
click at [145, 318] on span at bounding box center [146, 319] width 9 height 7
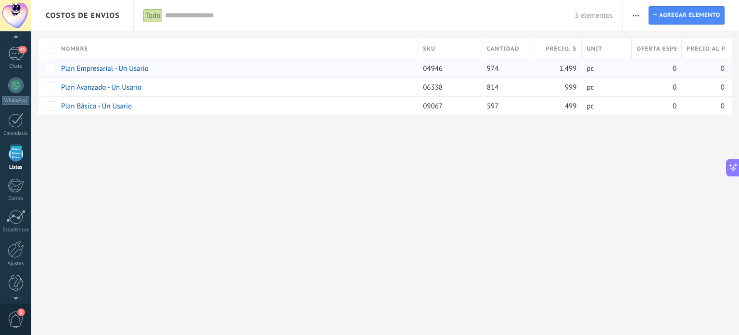
click at [77, 63] on div "Plan Empresarial - Un Usario" at bounding box center [234, 68] width 357 height 18
click at [671, 12] on span "Agregar elemento" at bounding box center [689, 15] width 61 height 17
type textarea "******"
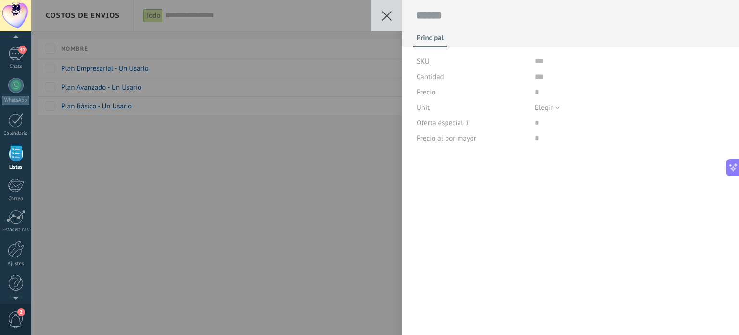
scroll to position [14, 0]
click at [509, 107] on div "Unit" at bounding box center [472, 107] width 111 height 15
click at [543, 105] on span "Elegir" at bounding box center [544, 107] width 18 height 9
click at [381, 9] on button at bounding box center [386, 15] width 31 height 31
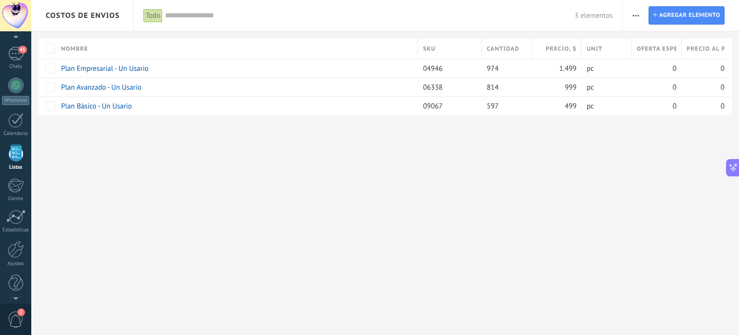
click at [635, 21] on span "button" at bounding box center [636, 15] width 6 height 18
